Goal: Navigation & Orientation: Find specific page/section

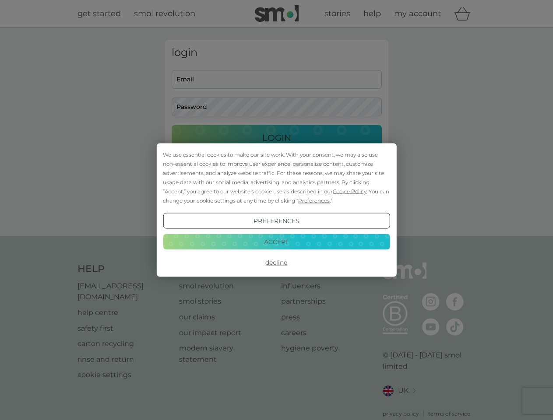
click at [350, 191] on span "Cookie Policy" at bounding box center [350, 191] width 34 height 7
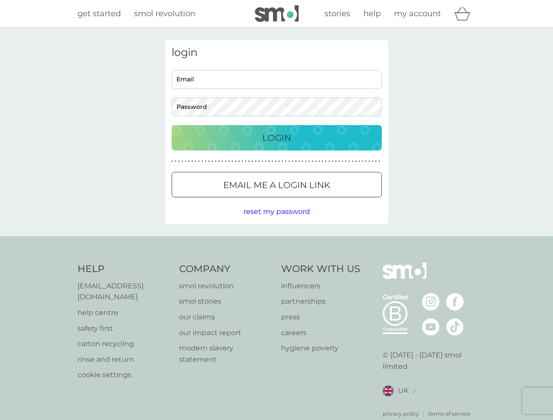
click at [313, 200] on div "login Email Password Login ● ● ● ● ● ● ● ● ● ● ● ● ● ● ● ● ● ● ● ● ● ● ● ● ● ● …" at bounding box center [276, 132] width 223 height 184
click at [276, 221] on div "login Email Password Login ● ● ● ● ● ● ● ● ● ● ● ● ● ● ● ● ● ● ● ● ● ● ● ● ● ● …" at bounding box center [276, 132] width 223 height 184
click at [276, 263] on div "Help [EMAIL_ADDRESS][DOMAIN_NAME] help centre safety first carton recycling rin…" at bounding box center [276, 340] width 398 height 155
click at [276, 242] on div "Help [EMAIL_ADDRESS][DOMAIN_NAME] help centre safety first carton recycling rin…" at bounding box center [276, 340] width 553 height 208
